Goal: Navigation & Orientation: Find specific page/section

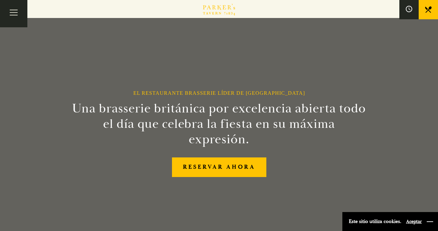
click at [430, 224] on button "button" at bounding box center [430, 222] width 6 height 6
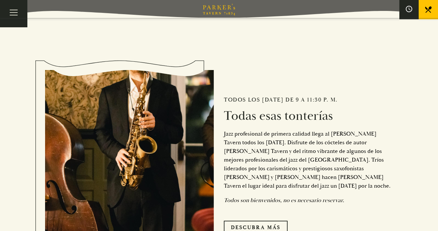
scroll to position [258, 0]
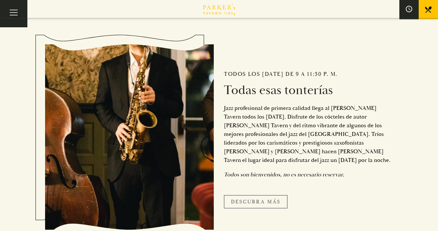
click at [271, 199] on font "Descubra más" at bounding box center [256, 202] width 50 height 6
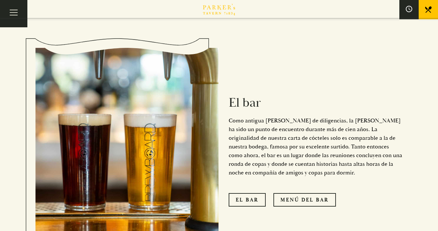
scroll to position [502, 0]
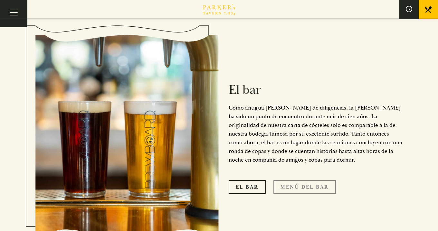
click at [314, 184] on font "Menú del bar" at bounding box center [304, 187] width 48 height 6
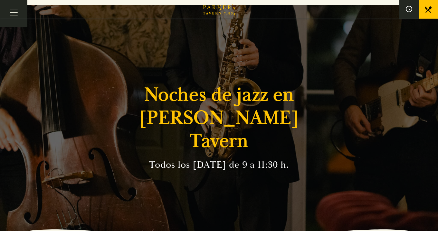
scroll to position [0, 0]
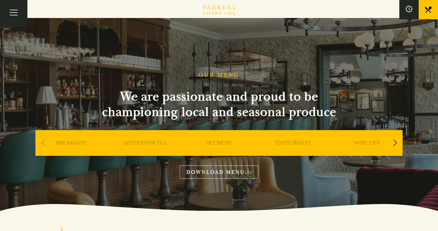
type input "Entregar"
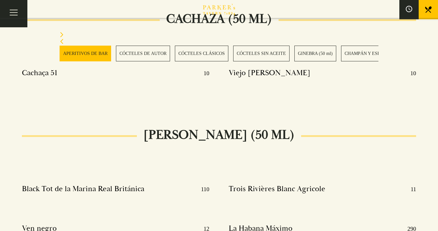
scroll to position [4958, 0]
